Goal: Information Seeking & Learning: Learn about a topic

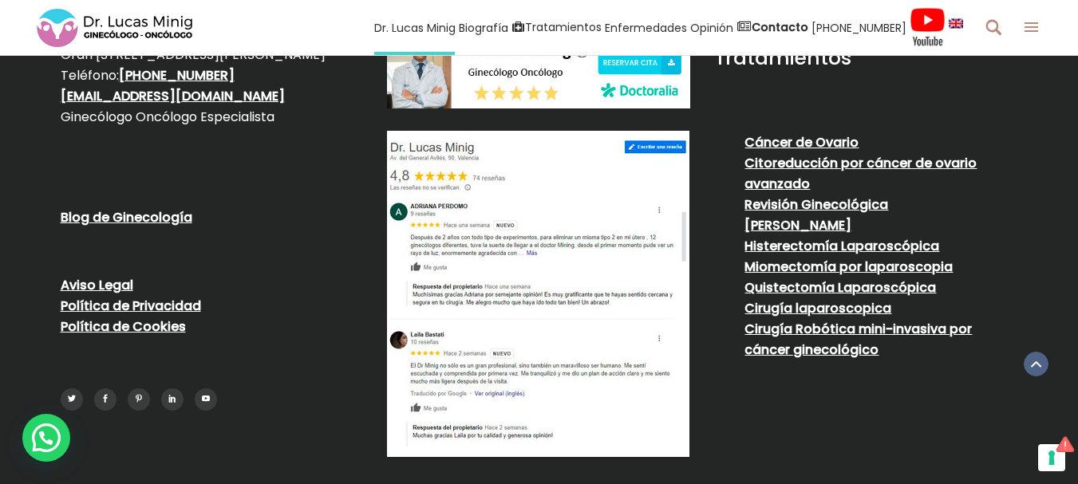
scroll to position [3428, 0]
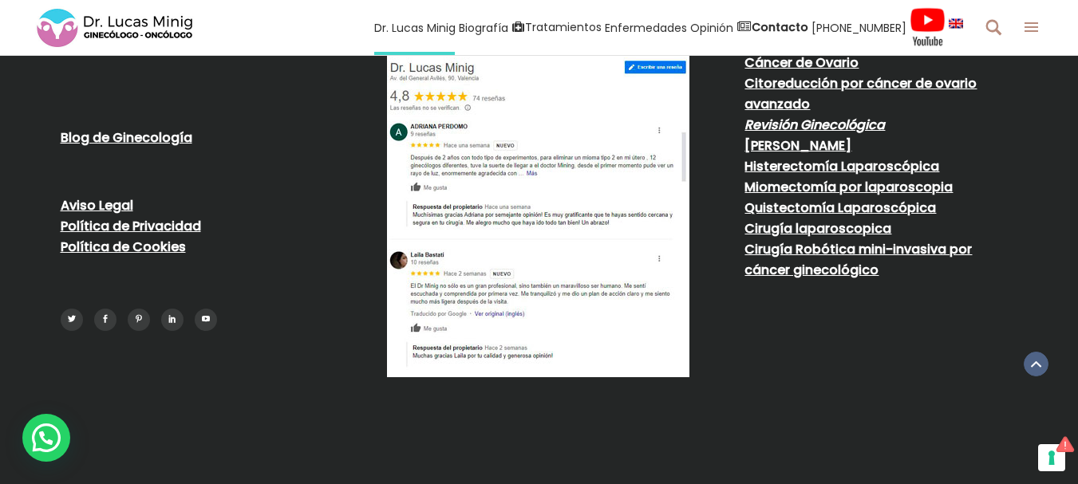
click at [780, 134] on link "Revisión Ginecológica" at bounding box center [815, 125] width 140 height 18
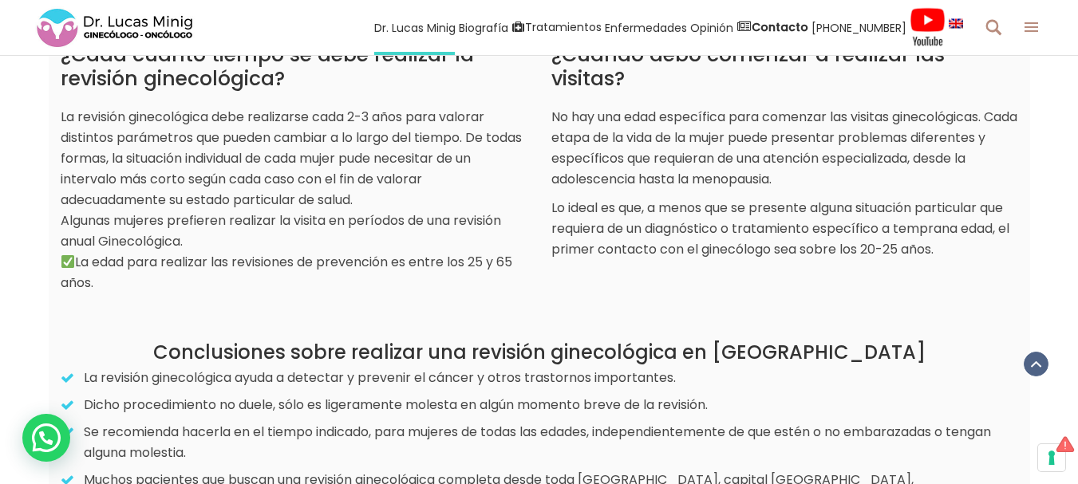
scroll to position [2394, 0]
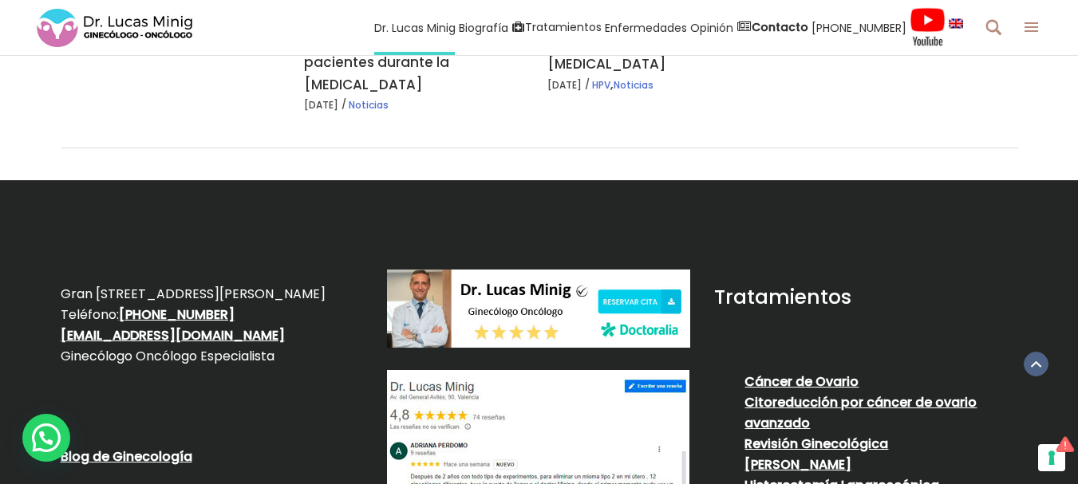
scroll to position [3029, 0]
